Goal: Find specific page/section: Find specific page/section

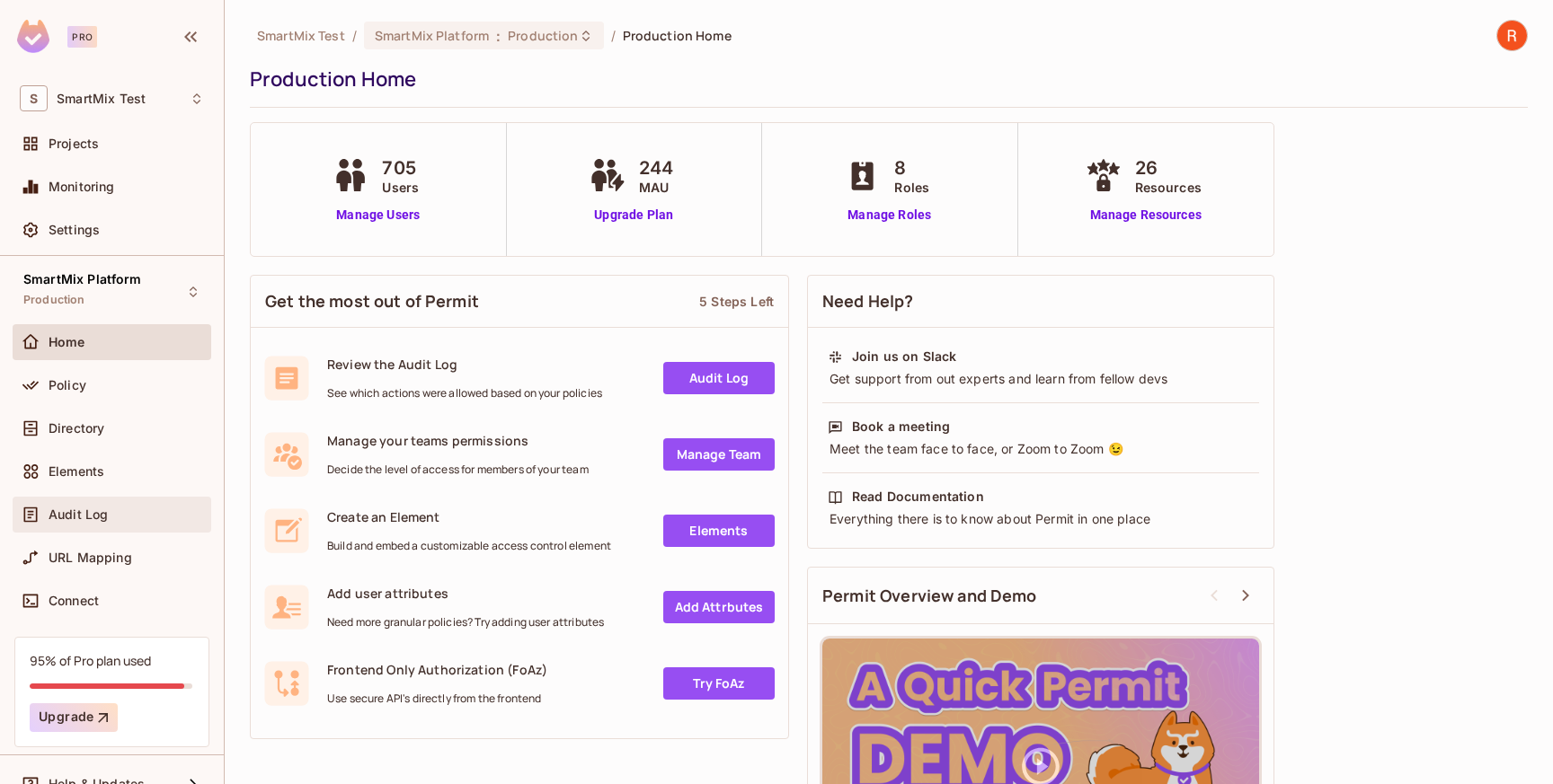
click at [71, 503] on div "Audit Log" at bounding box center [111, 515] width 198 height 36
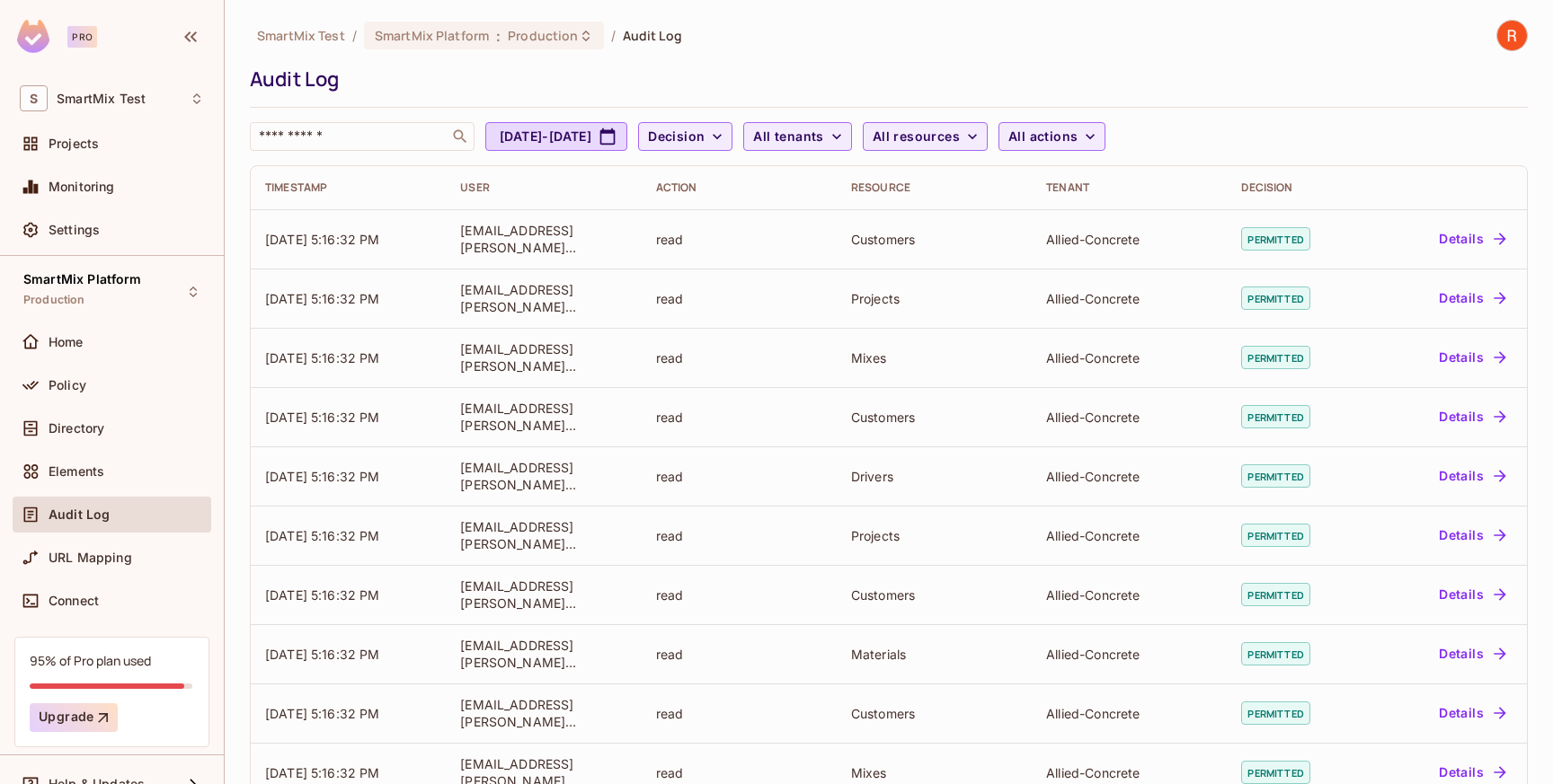
scroll to position [400, 0]
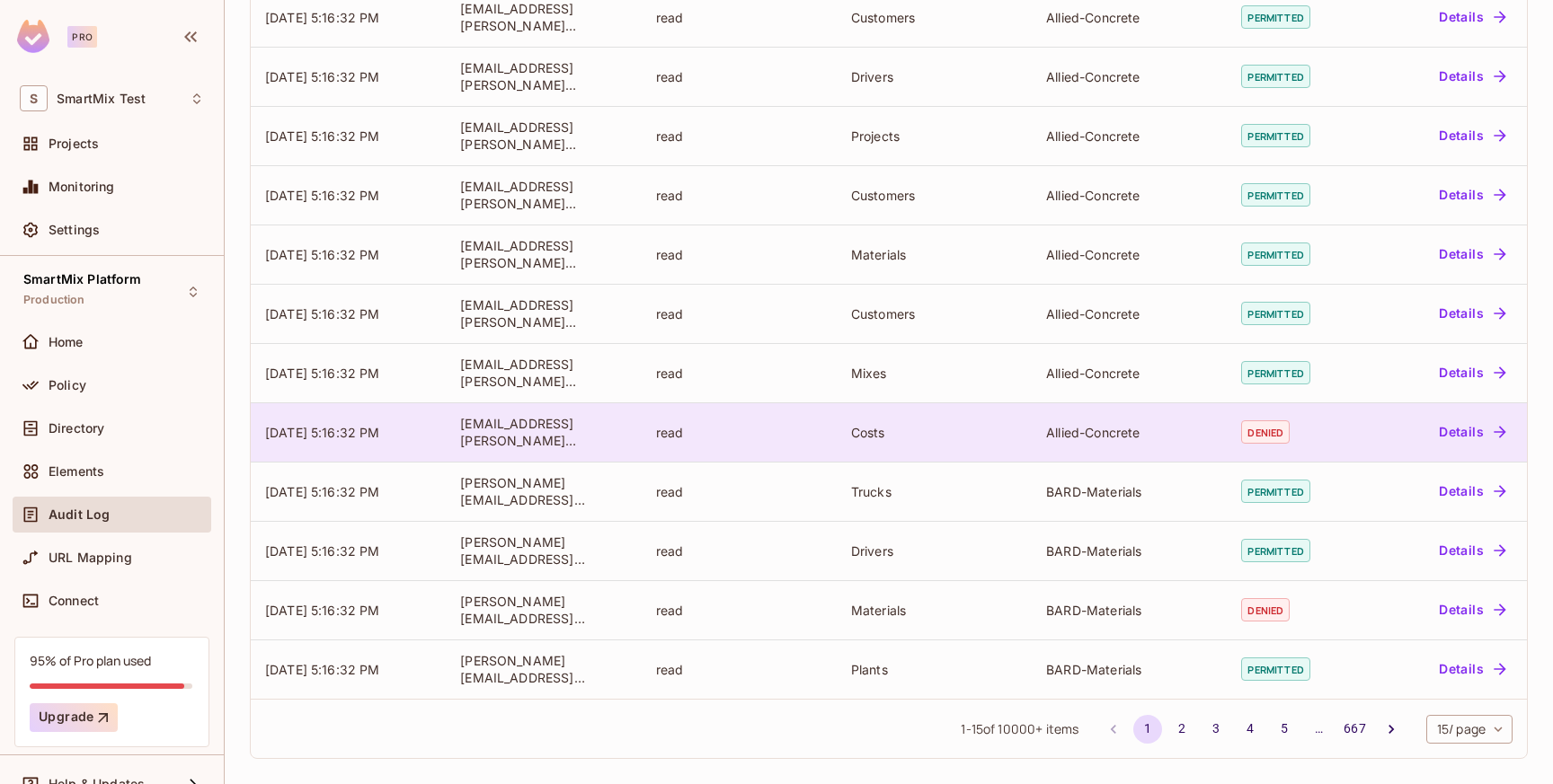
click at [1475, 435] on button "Details" at bounding box center [1472, 432] width 81 height 28
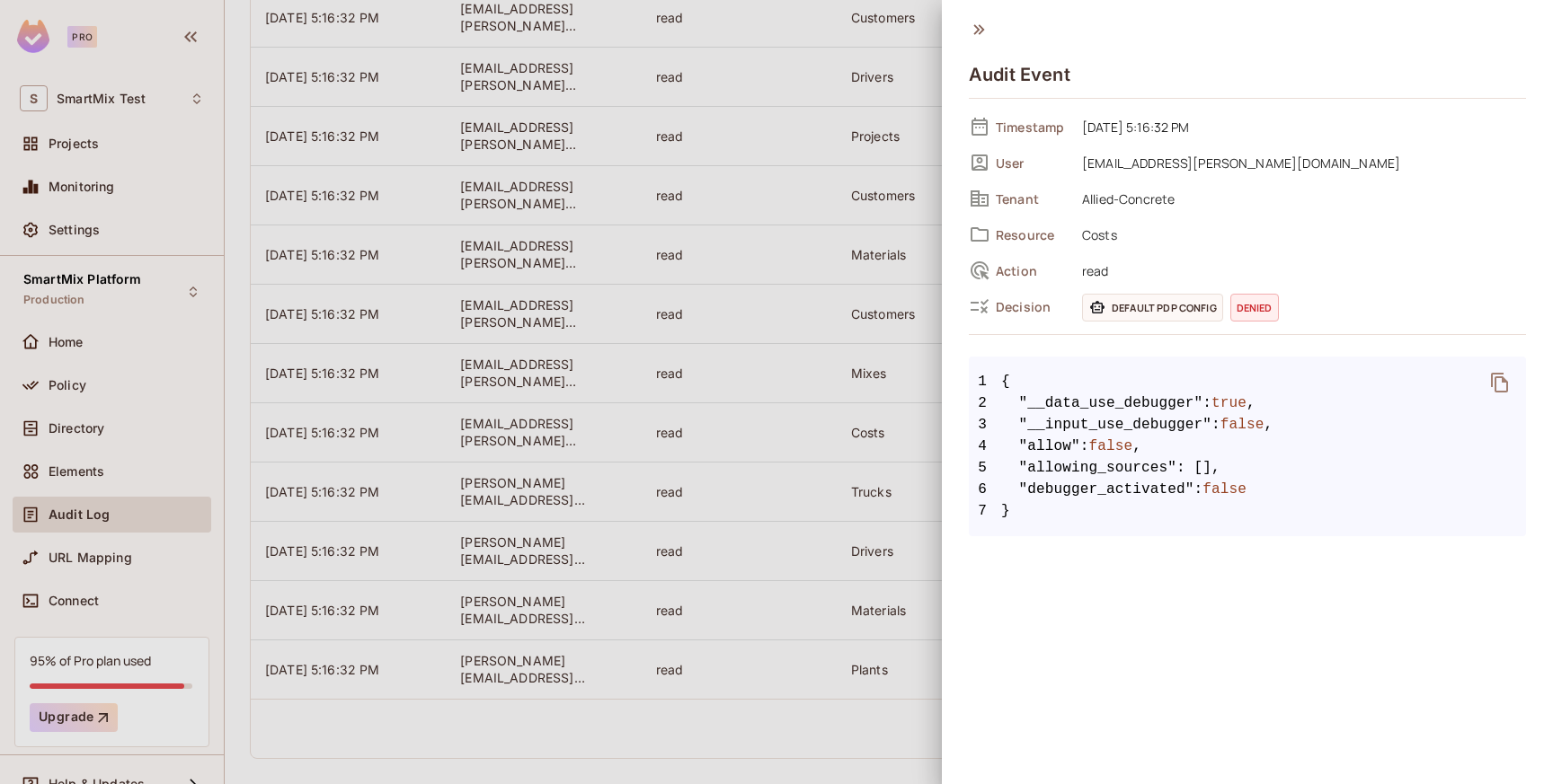
click at [837, 742] on div at bounding box center [776, 392] width 1553 height 784
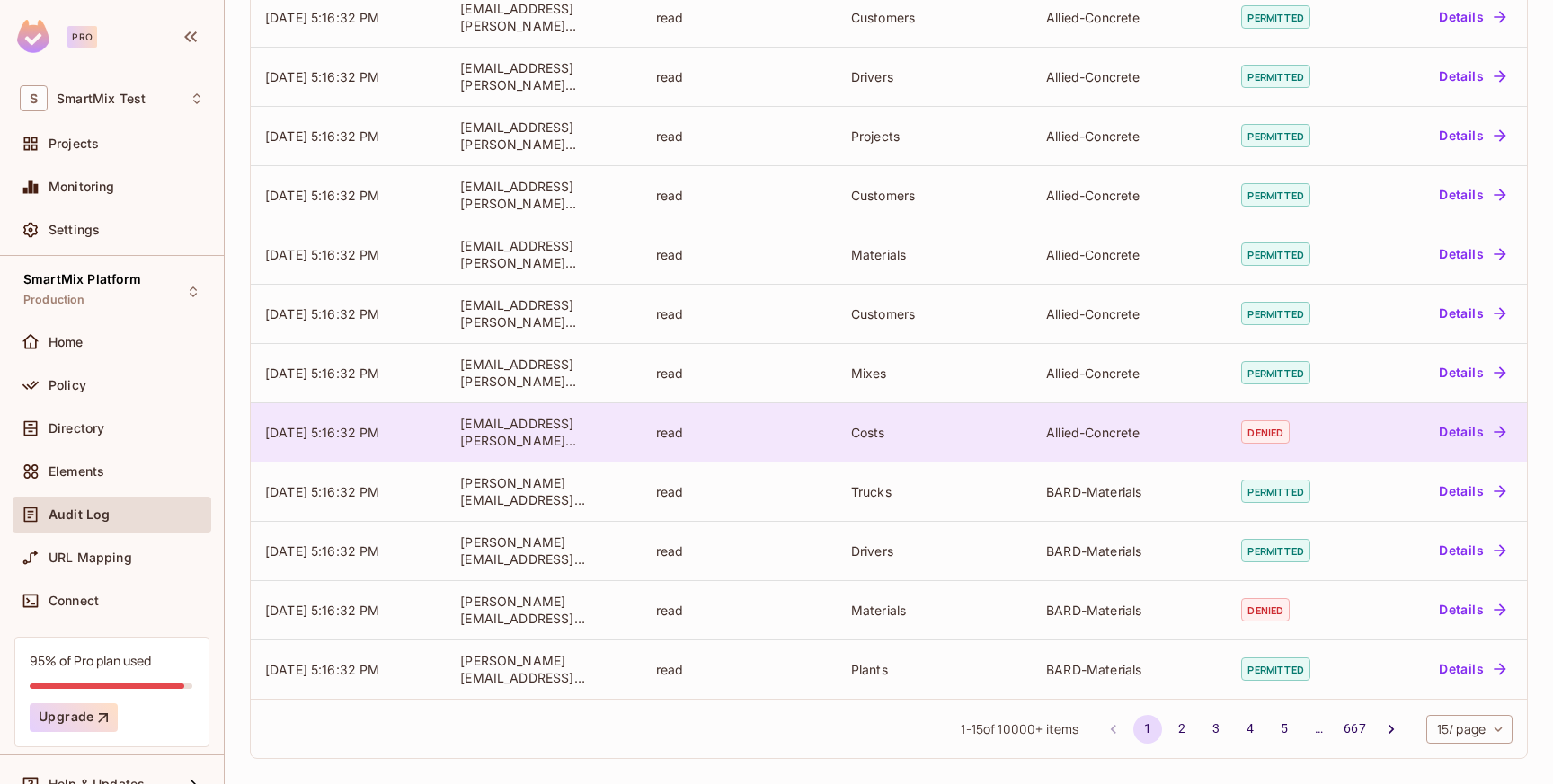
click at [521, 425] on div "[EMAIL_ADDRESS][PERSON_NAME][DOMAIN_NAME]" at bounding box center [543, 432] width 166 height 34
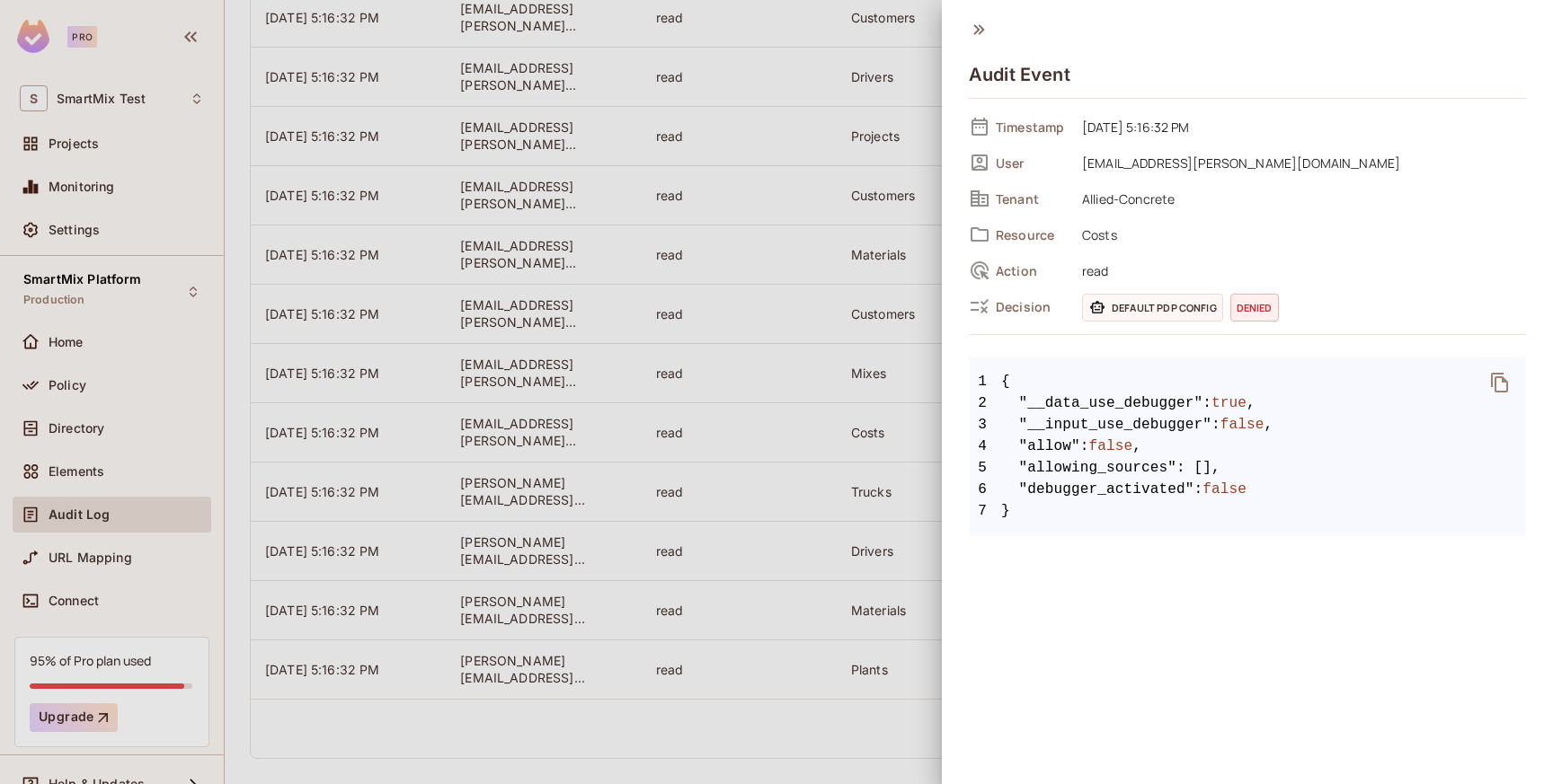
click at [988, 31] on div "Audit Event" at bounding box center [1247, 66] width 557 height 94
click at [976, 30] on icon at bounding box center [978, 29] width 20 height 20
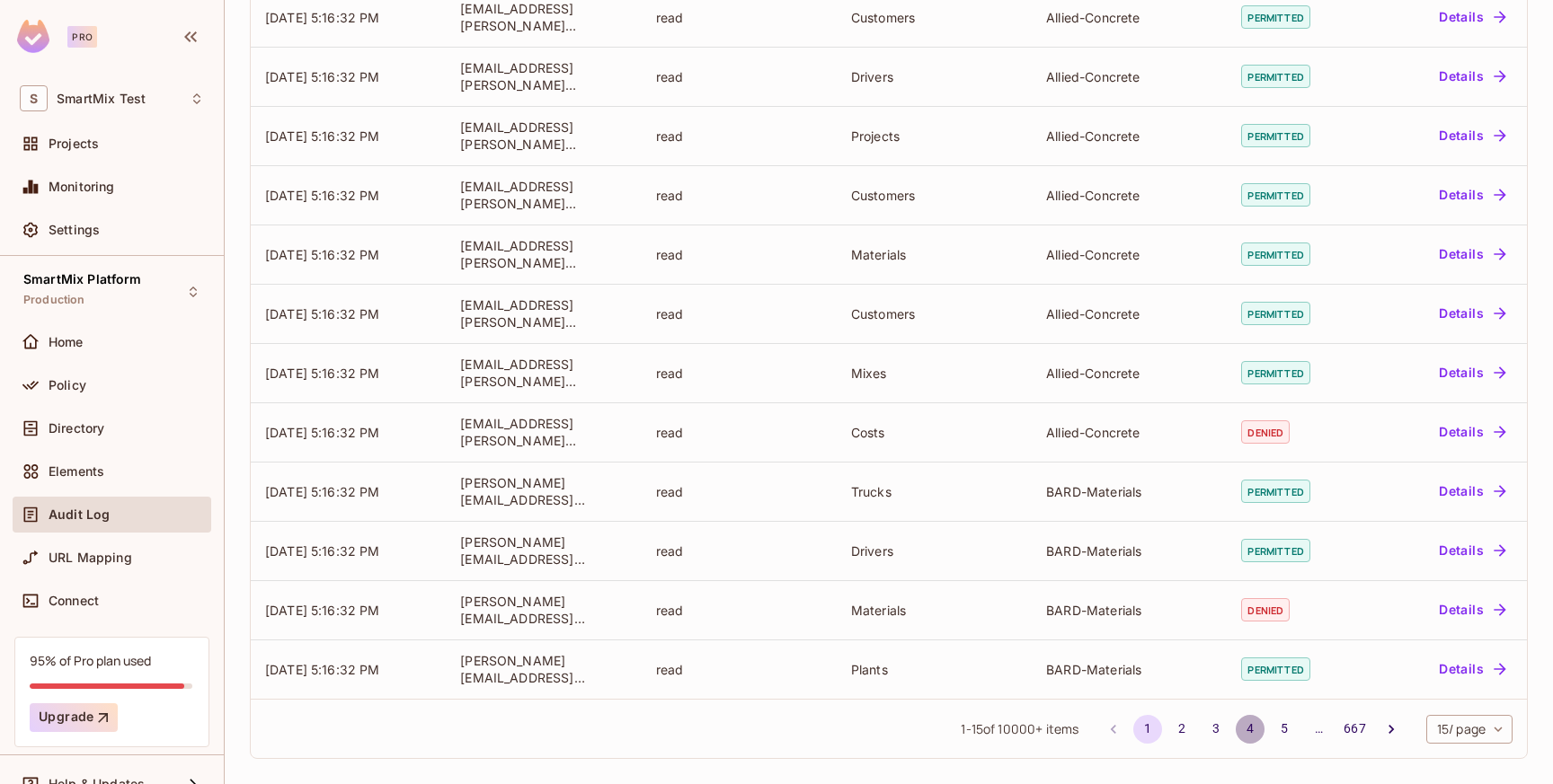
click at [1242, 725] on button "4" at bounding box center [1250, 729] width 28 height 28
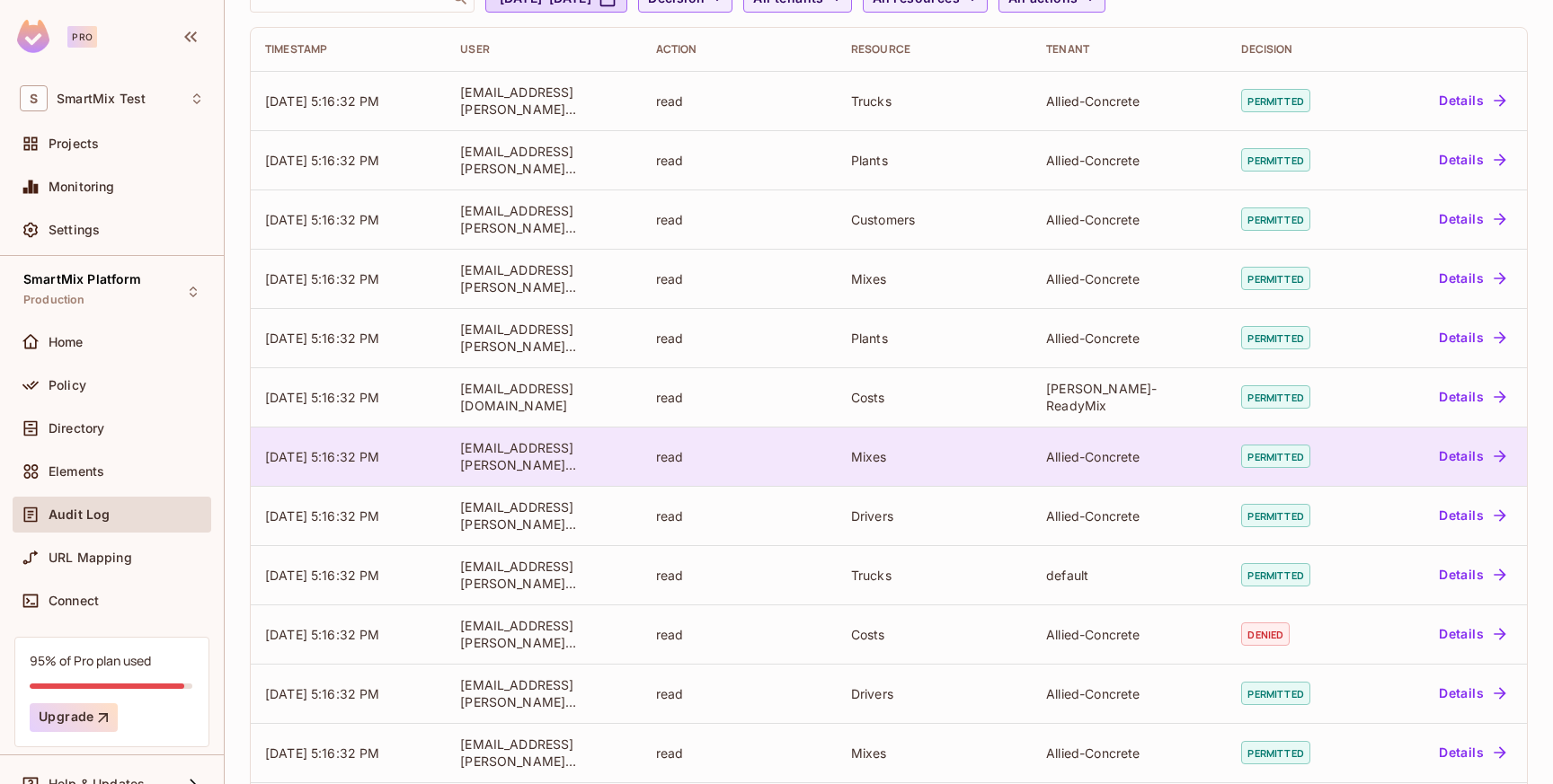
scroll to position [143, 0]
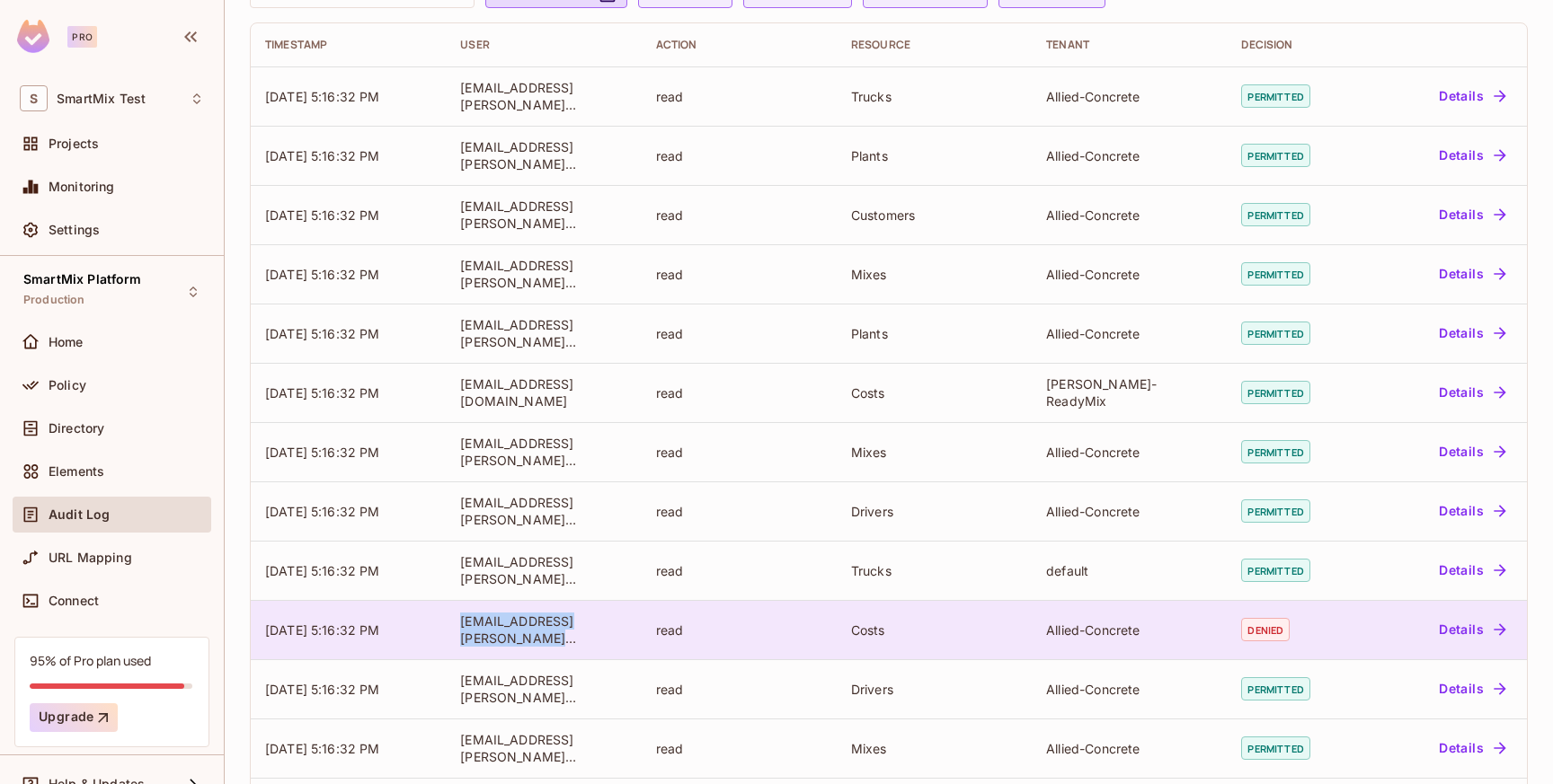
drag, startPoint x: 526, startPoint y: 639, endPoint x: 459, endPoint y: 622, distance: 69.1
click at [459, 622] on td "[EMAIL_ADDRESS][PERSON_NAME][DOMAIN_NAME]" at bounding box center [543, 629] width 195 height 60
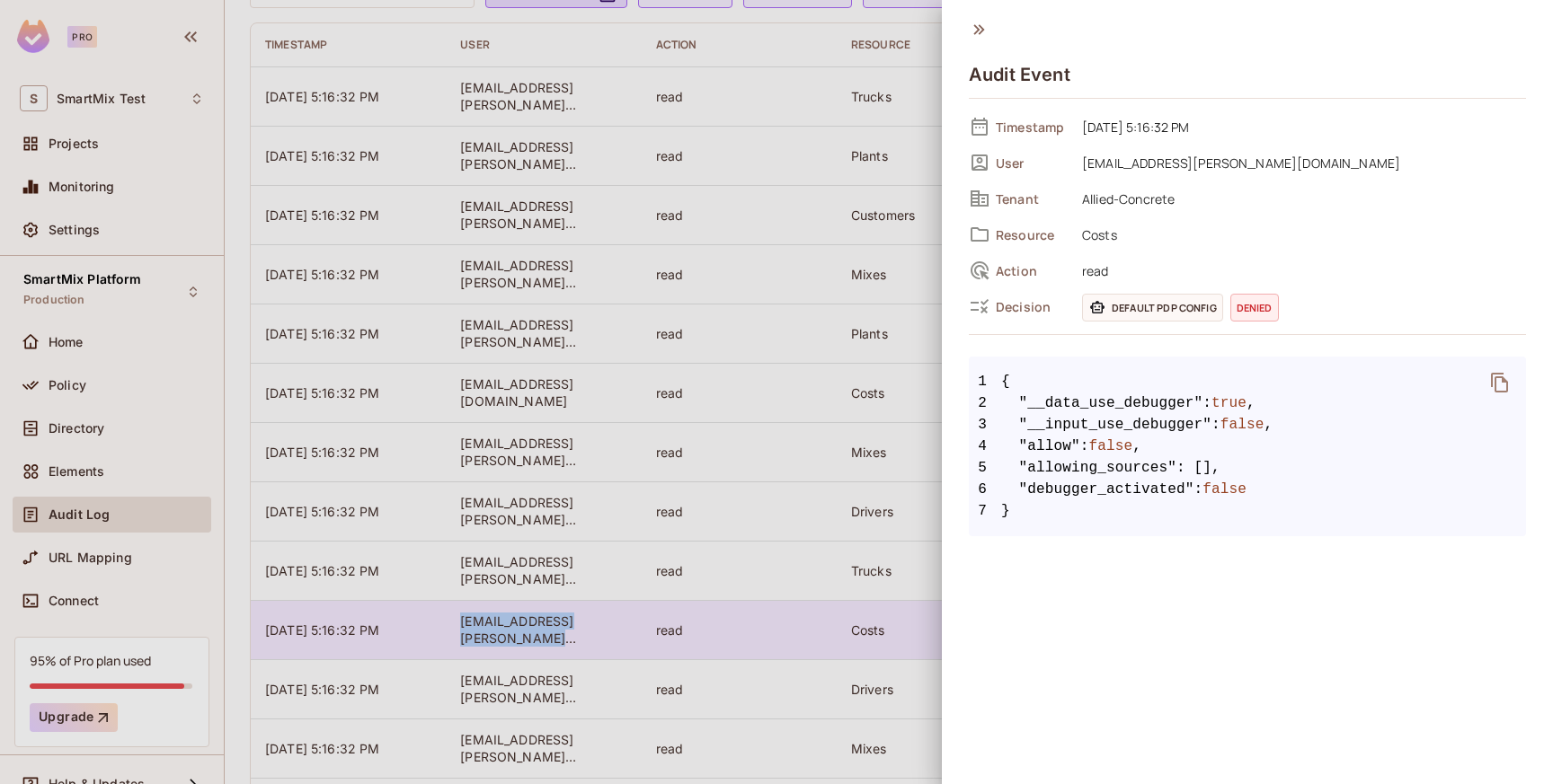
copy div "[EMAIL_ADDRESS][PERSON_NAME][DOMAIN_NAME]"
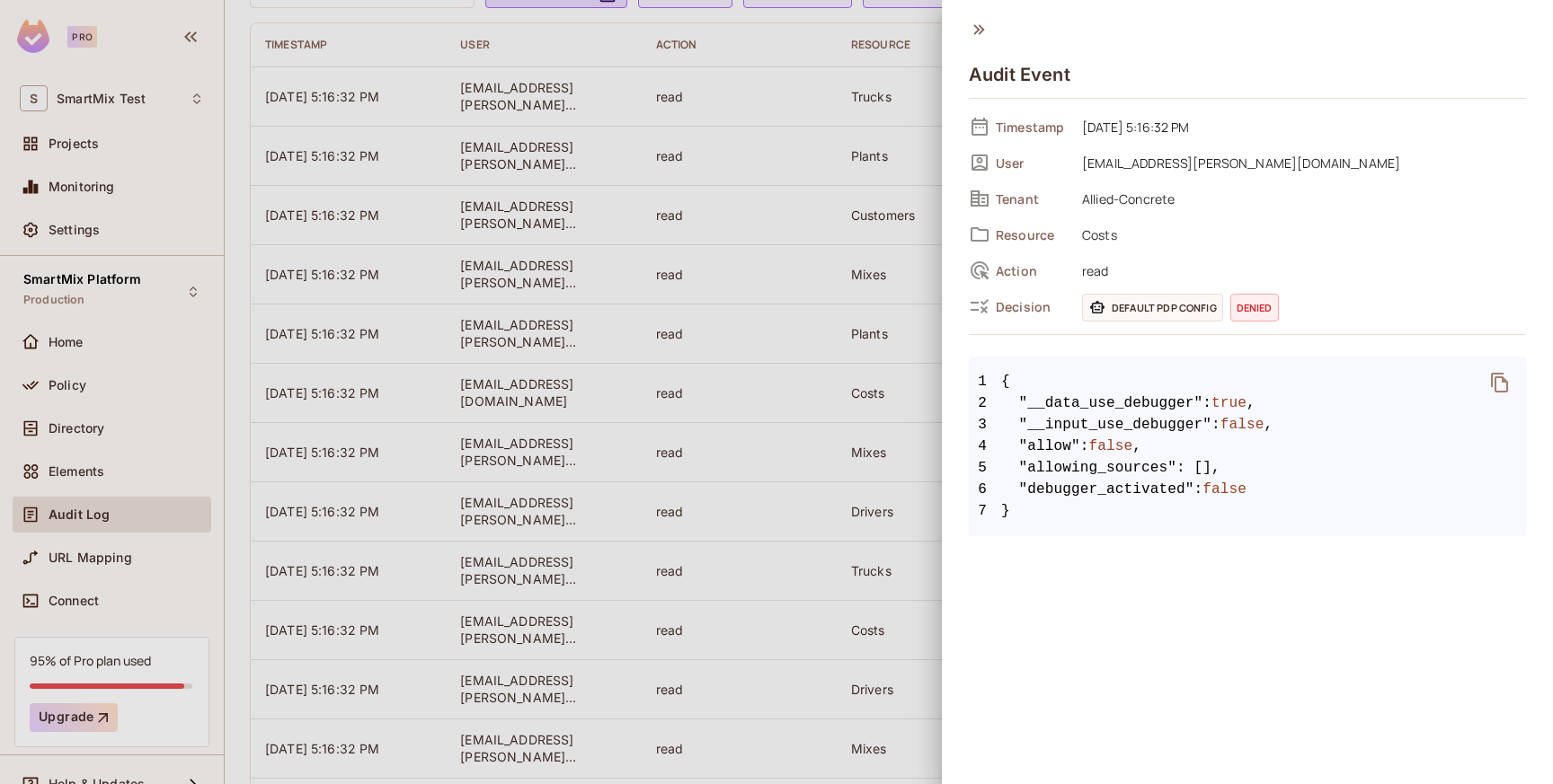
click at [834, 314] on div at bounding box center [776, 392] width 1553 height 784
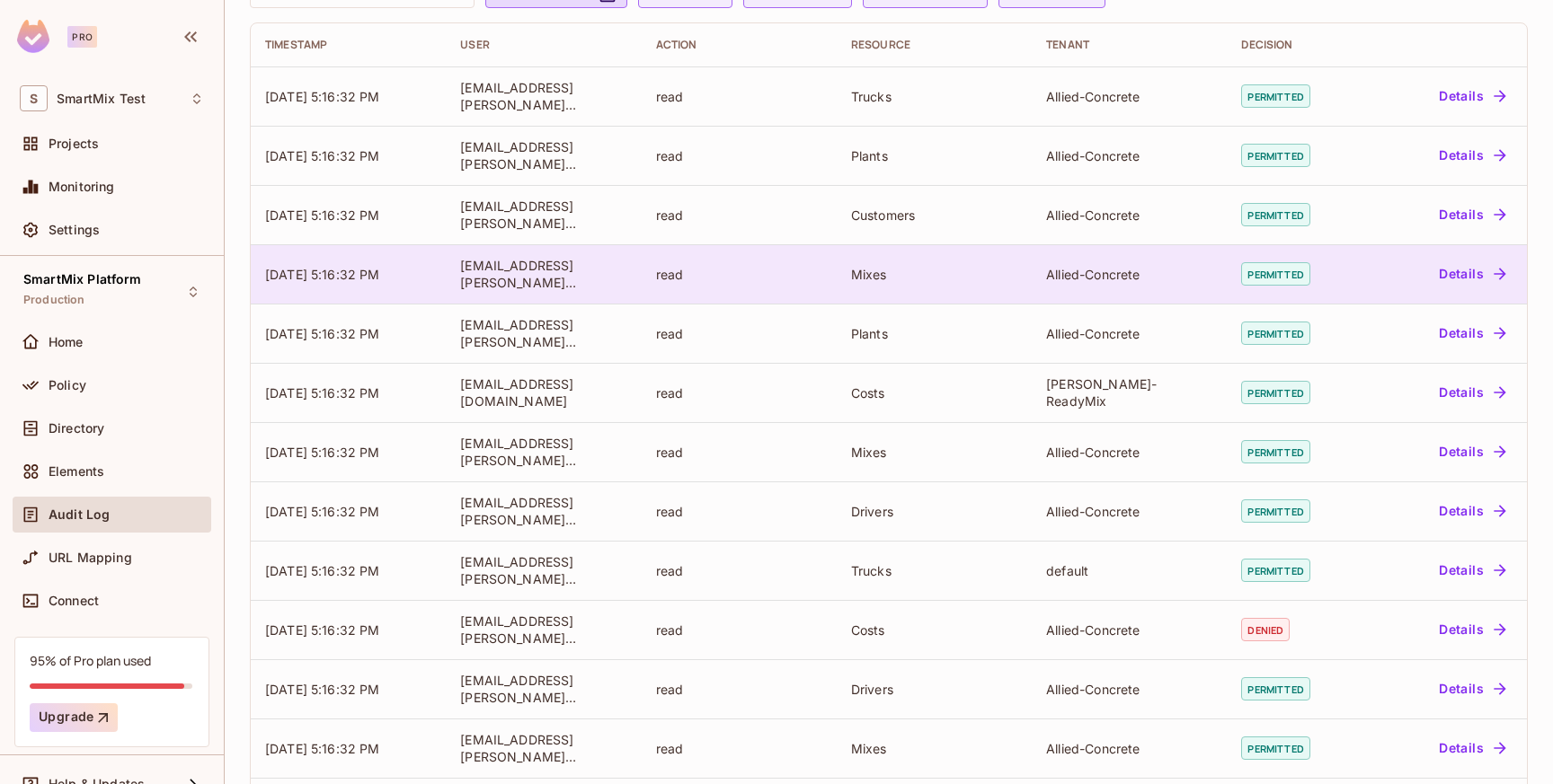
scroll to position [0, 0]
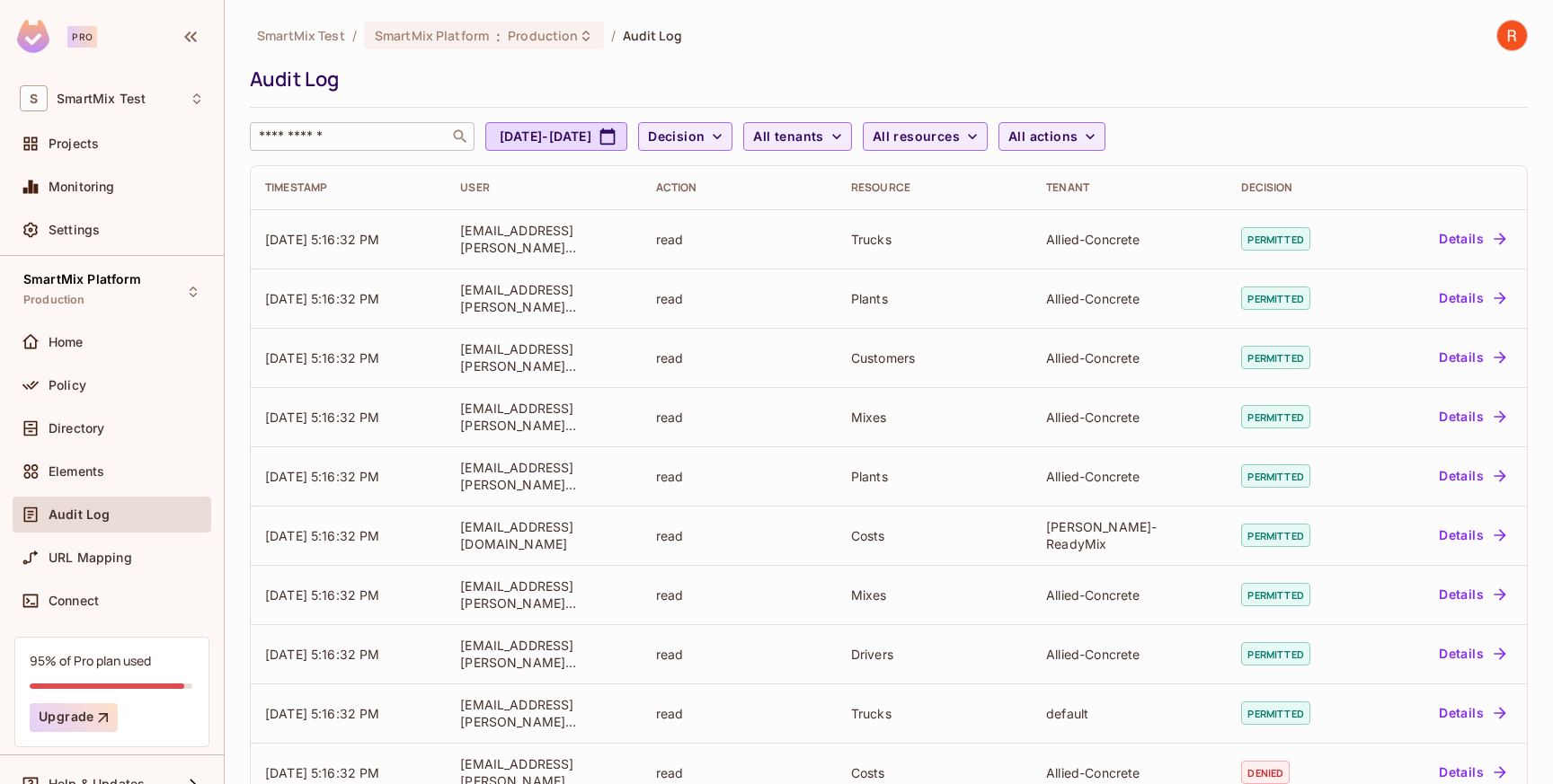
click at [311, 135] on input "text" at bounding box center [350, 136] width 189 height 18
paste input "**********"
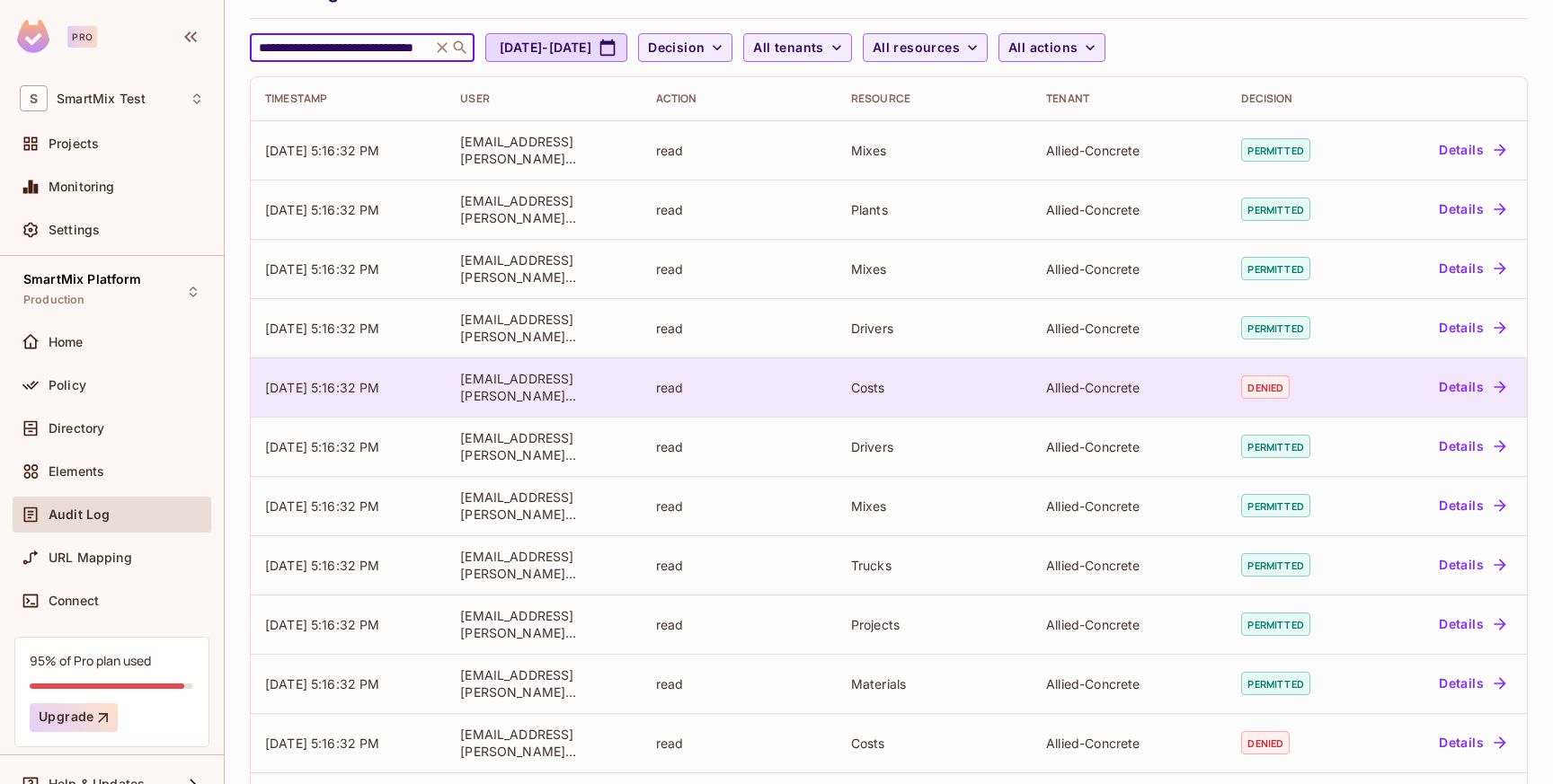
scroll to position [400, 0]
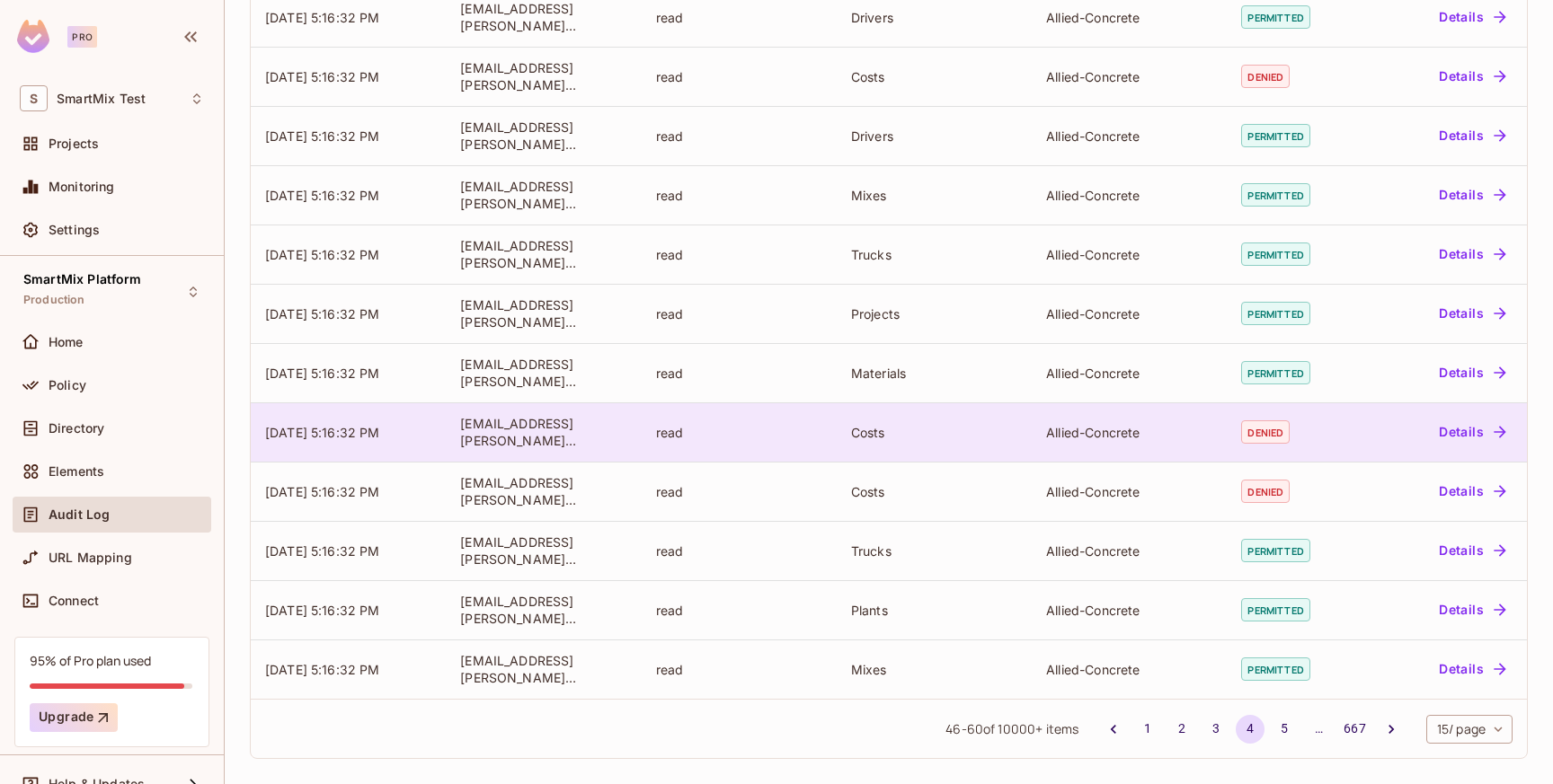
type input "**********"
